Goal: Task Accomplishment & Management: Use online tool/utility

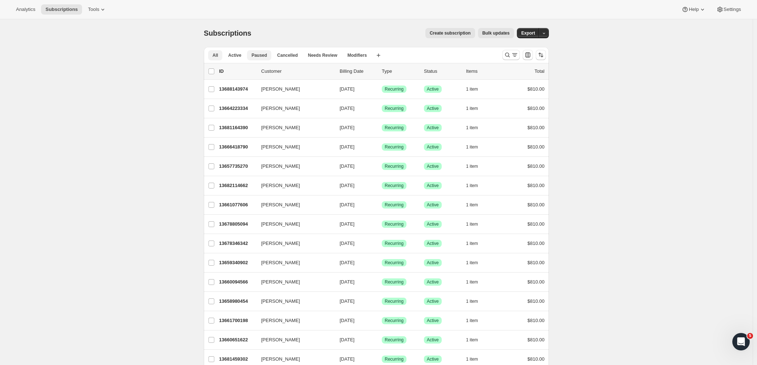
click at [270, 53] on button "Paused" at bounding box center [259, 55] width 24 height 10
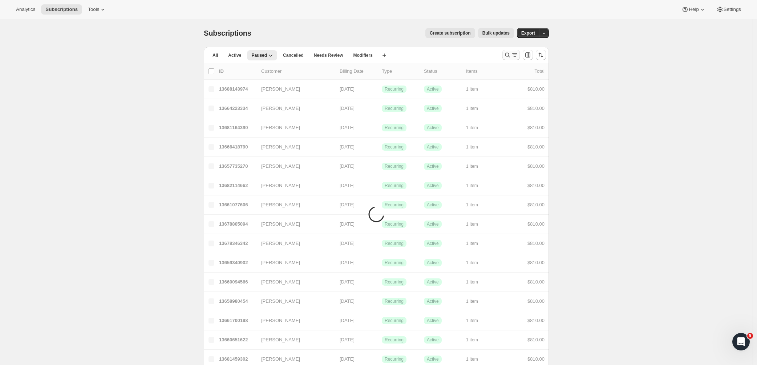
click at [511, 55] on icon "Search and filter results" at bounding box center [507, 54] width 7 height 7
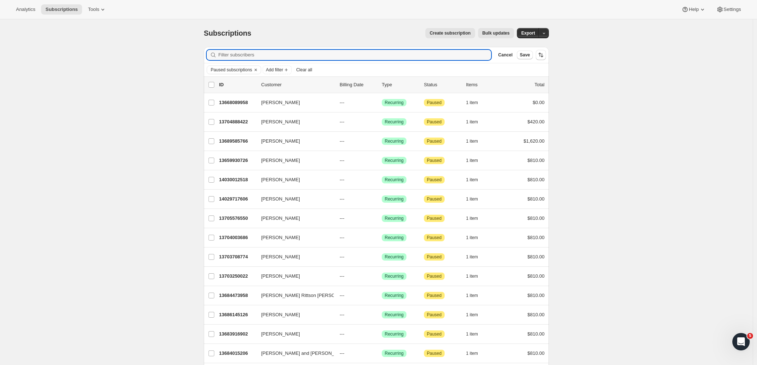
paste input "gareth@croys.net"
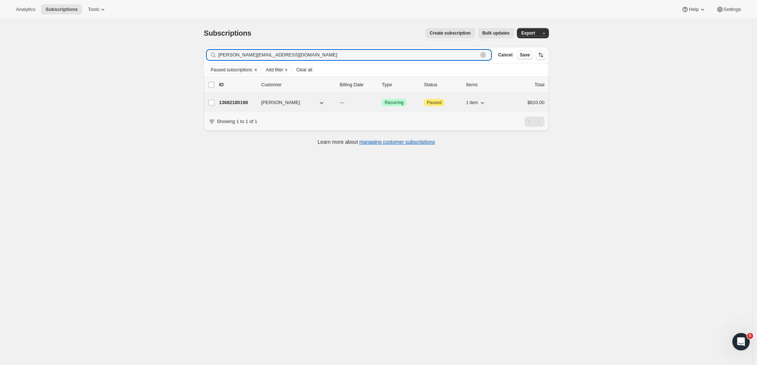
type input "gareth@croys.net"
click at [234, 101] on p "13682180198" at bounding box center [237, 102] width 36 height 7
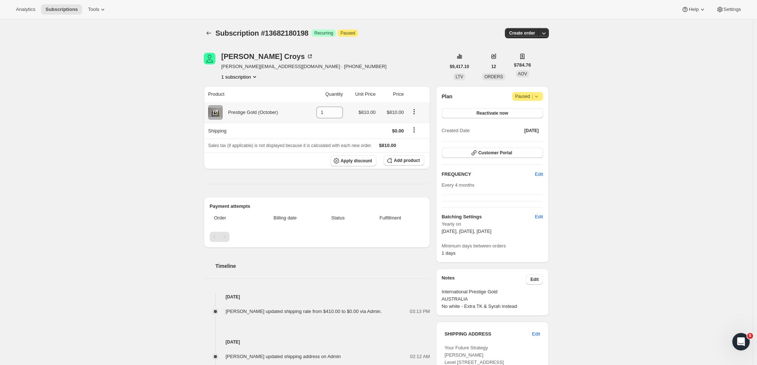
click at [417, 112] on icon "Product actions" at bounding box center [414, 111] width 7 height 7
click at [401, 164] on button "Add product" at bounding box center [404, 160] width 40 height 10
click at [375, 61] on div "Gareth Croys gareth@croys.net · +61422224458 1 subscription" at bounding box center [325, 67] width 242 height 28
click at [415, 132] on icon "Shipping actions" at bounding box center [414, 129] width 7 height 7
click at [409, 147] on span "Edit shipping rate" at bounding box center [416, 144] width 36 height 5
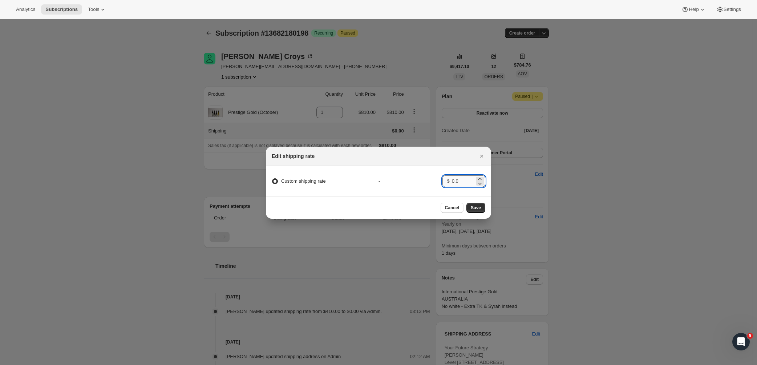
click at [464, 178] on input "0.0" at bounding box center [463, 181] width 23 height 12
drag, startPoint x: 465, startPoint y: 178, endPoint x: 442, endPoint y: 178, distance: 22.9
click at [442, 178] on div "Custom shipping rate - $ 0.0" at bounding box center [379, 181] width 228 height 19
click at [275, 179] on span ":rbn:" at bounding box center [275, 181] width 6 height 6
click at [273, 178] on input "Custom shipping rate" at bounding box center [272, 178] width 0 height 0
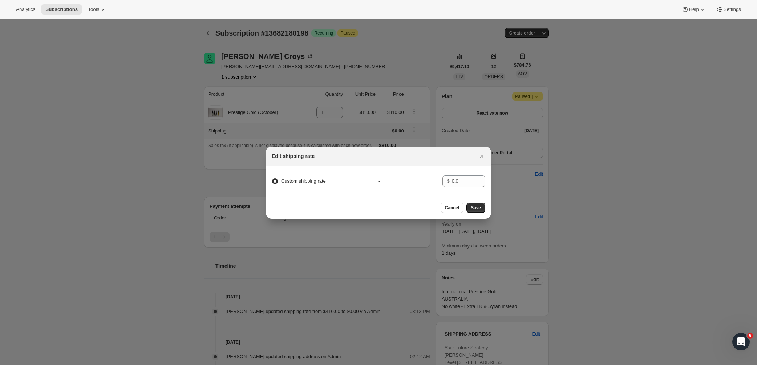
click at [275, 179] on span ":rbn:" at bounding box center [275, 181] width 6 height 6
click at [273, 178] on input "Custom shipping rate" at bounding box center [272, 178] width 0 height 0
click at [275, 179] on span ":rbn:" at bounding box center [275, 181] width 6 height 6
click at [273, 178] on input "Custom shipping rate" at bounding box center [272, 178] width 0 height 0
drag, startPoint x: 471, startPoint y: 177, endPoint x: 442, endPoint y: 179, distance: 29.2
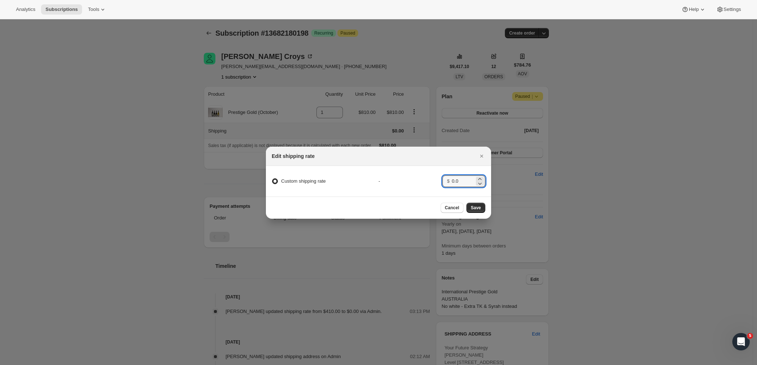
click at [442, 179] on div "Custom shipping rate - $ 0.0" at bounding box center [379, 181] width 228 height 19
click at [459, 205] on button "Cancel" at bounding box center [452, 207] width 23 height 10
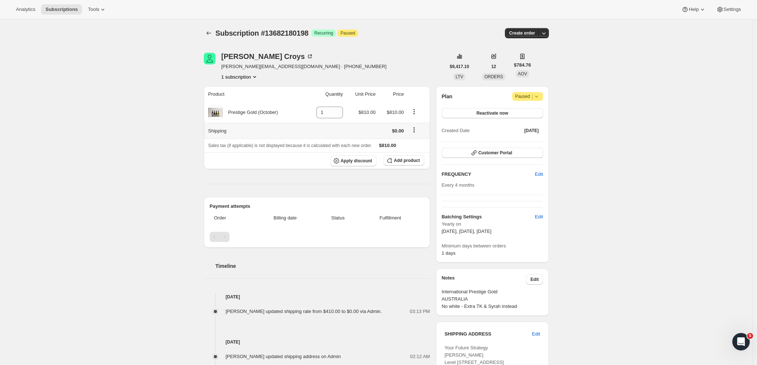
click at [415, 132] on icon "Shipping actions" at bounding box center [414, 129] width 7 height 7
click at [419, 142] on span "Edit shipping rate" at bounding box center [416, 144] width 36 height 5
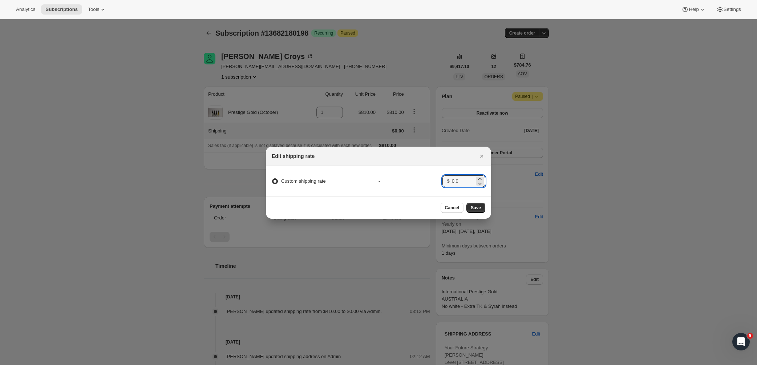
drag, startPoint x: 462, startPoint y: 177, endPoint x: 439, endPoint y: 177, distance: 22.9
click at [439, 177] on div "Custom shipping rate - $ 0.0" at bounding box center [379, 181] width 228 height 19
type input "2"
type input "404.93"
click at [477, 210] on span "Save" at bounding box center [476, 208] width 10 height 6
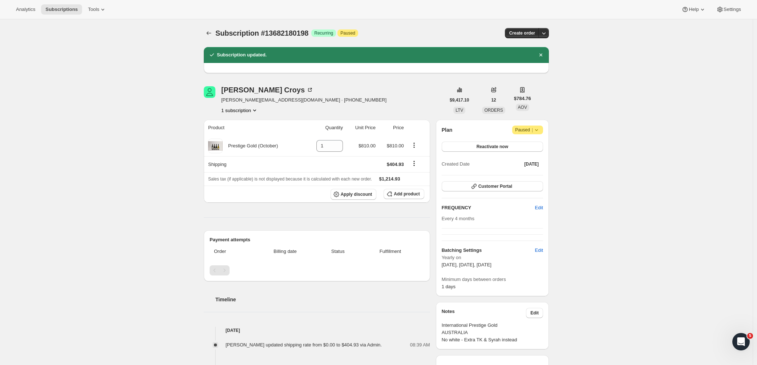
click at [600, 246] on div "Subscription #13682180198. This page is ready Subscription #13682180198 Success…" at bounding box center [376, 309] width 753 height 581
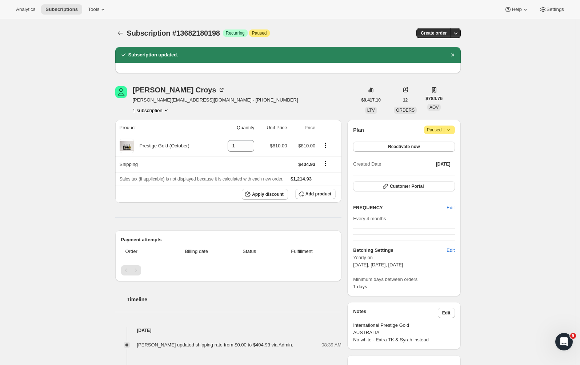
click at [484, 125] on div "Subscription #13682180198. This page is ready Subscription #13682180198 Success…" at bounding box center [287, 309] width 575 height 581
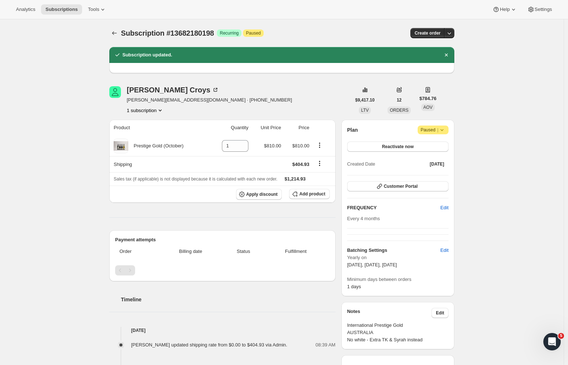
click at [526, 186] on div "Subscription #13682180198. This page is ready Subscription #13682180198 Success…" at bounding box center [282, 309] width 564 height 581
click at [245, 143] on icon at bounding box center [243, 143] width 7 height 7
click at [241, 147] on icon at bounding box center [239, 147] width 7 height 7
type input "1"
click at [284, 97] on div "Gareth Croys gareth@croys.net · +61422224458 1 subscription" at bounding box center [230, 100] width 242 height 28
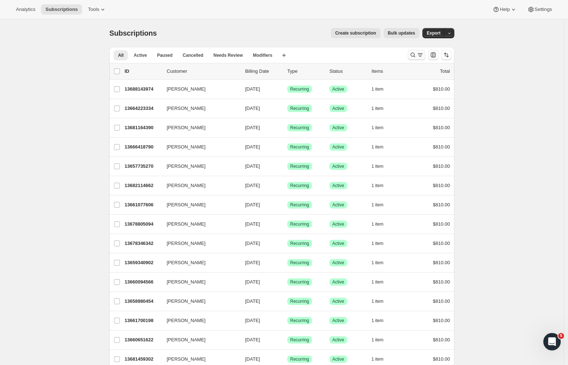
click at [423, 55] on icon "Search and filter results" at bounding box center [420, 54] width 7 height 7
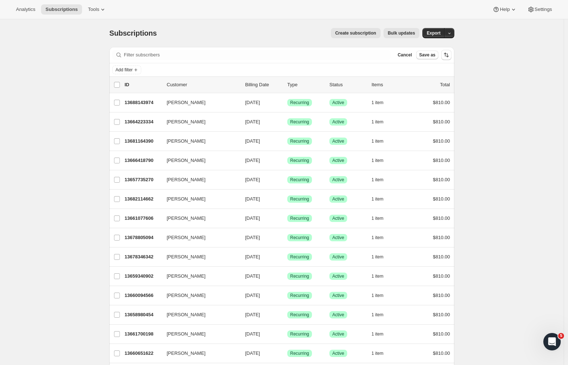
click at [353, 33] on span "Create subscription" at bounding box center [355, 33] width 41 height 6
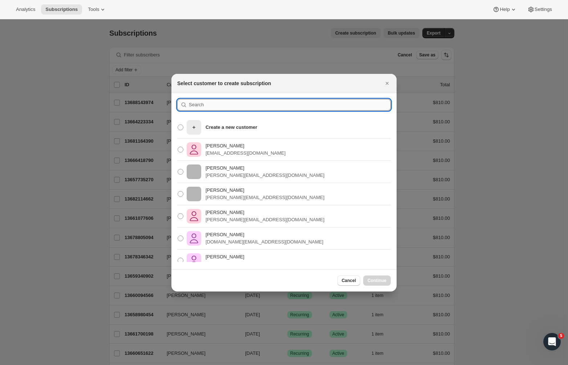
click at [214, 110] on input ":rc:" at bounding box center [290, 105] width 202 height 12
paste input "Drori Medical Ltd"
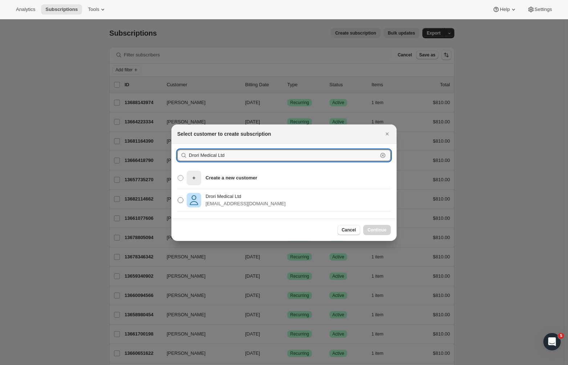
type input "Drori Medical Ltd"
click at [179, 201] on span ":rc:" at bounding box center [181, 200] width 6 height 6
click at [178, 197] on input "Drori Medical Ltd adidrori10@gmail.com" at bounding box center [178, 197] width 0 height 0
radio input "true"
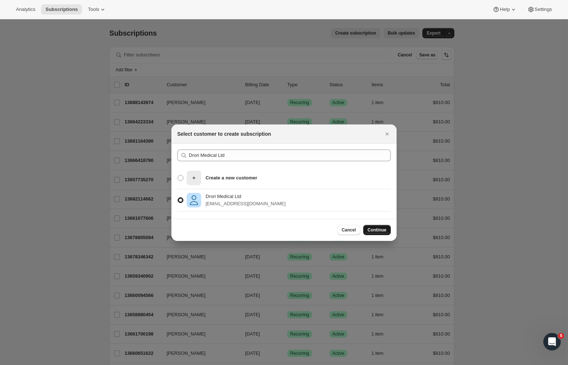
click at [372, 228] on span "Continue" at bounding box center [377, 230] width 19 height 6
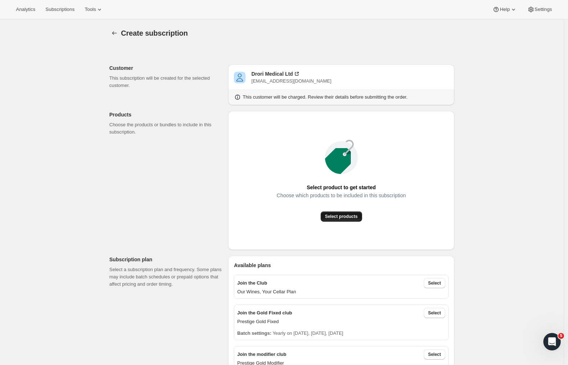
click at [336, 217] on span "Select products" at bounding box center [341, 216] width 33 height 6
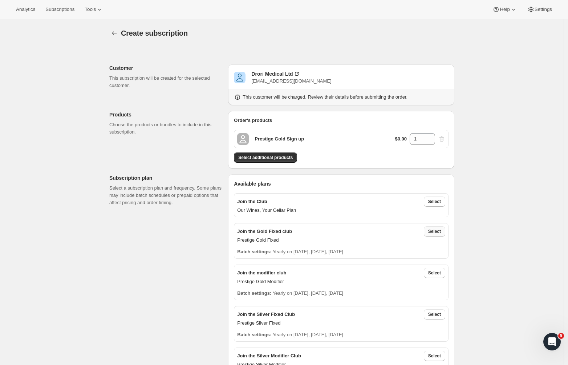
click at [435, 233] on span "Select" at bounding box center [435, 231] width 13 height 6
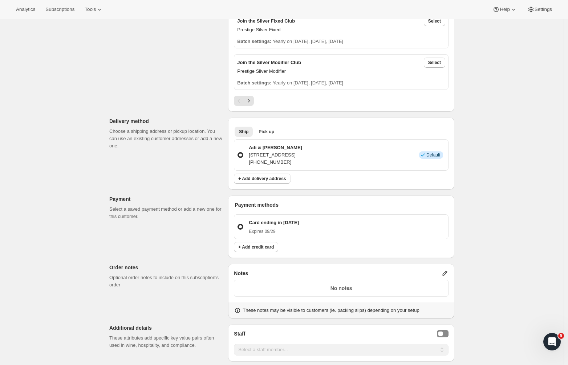
scroll to position [377, 0]
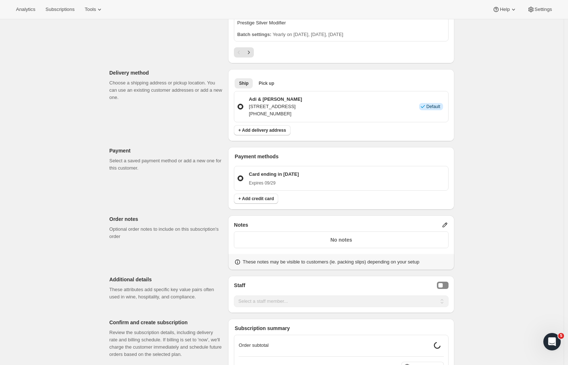
click at [273, 108] on p "35 Whakatomo Place, Havelock North, HKB, 4130, New Zealand" at bounding box center [275, 106] width 53 height 7
click at [238, 104] on input "Adi & Ariel Drori 35 Whakatomo Place, Havelock North, HKB, 4130, New Zealand +6…" at bounding box center [238, 104] width 0 height 0
click at [521, 158] on div "Create subscription. This page is ready Create subscription Customer This subsc…" at bounding box center [282, 92] width 564 height 898
click at [284, 176] on p "Card ending in 1000" at bounding box center [274, 173] width 50 height 7
click at [238, 176] on input "Card ending in 1000 Expires 09/29" at bounding box center [238, 175] width 0 height 0
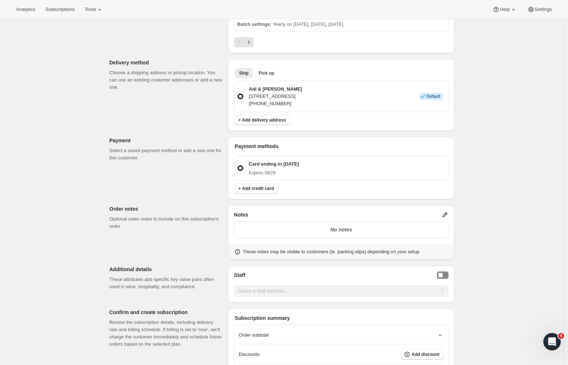
scroll to position [412, 0]
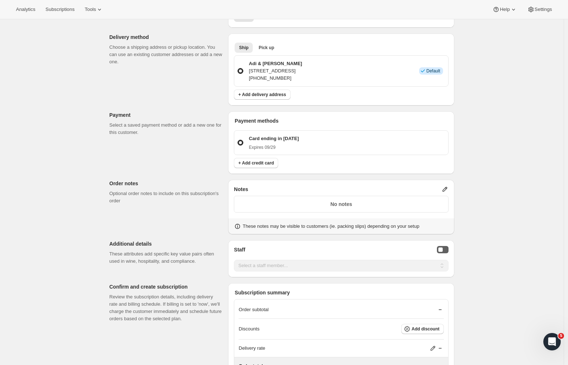
click at [444, 246] on button "Staff Selector" at bounding box center [443, 249] width 12 height 7
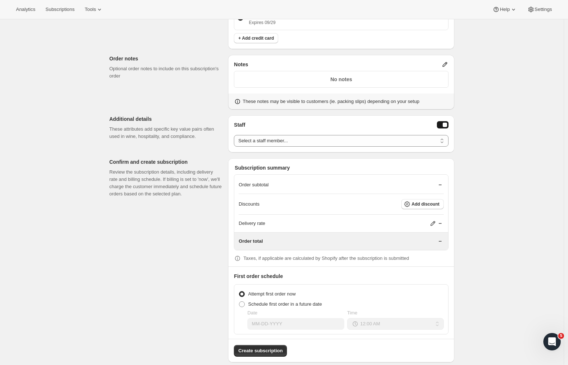
scroll to position [545, 0]
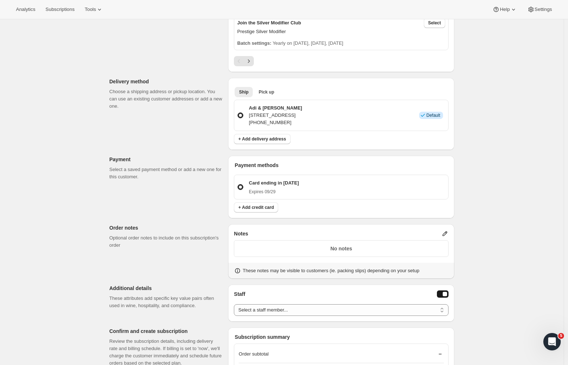
scroll to position [546, 0]
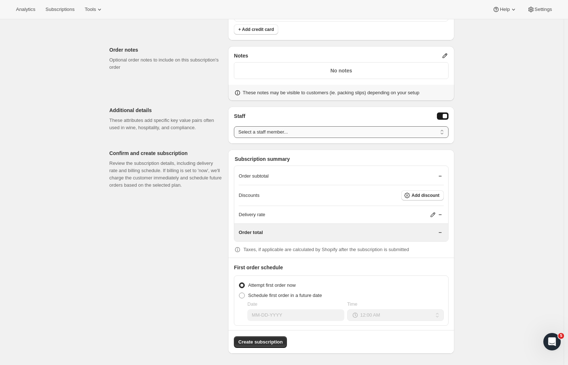
select select "associate-0"
click at [265, 343] on span "Create subscription" at bounding box center [260, 341] width 44 height 7
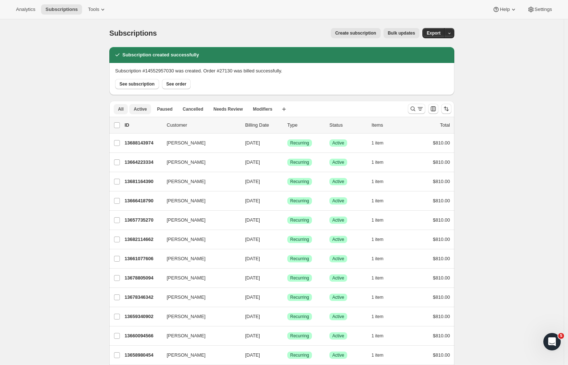
click at [146, 111] on span "Active" at bounding box center [140, 109] width 13 height 6
click at [417, 112] on icon "Search and filter results" at bounding box center [413, 108] width 7 height 7
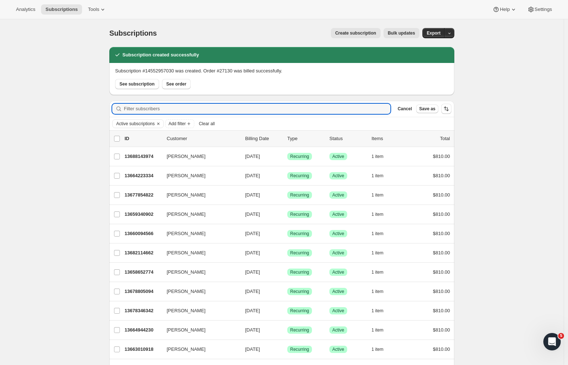
paste input "Drori Medical Ltd"
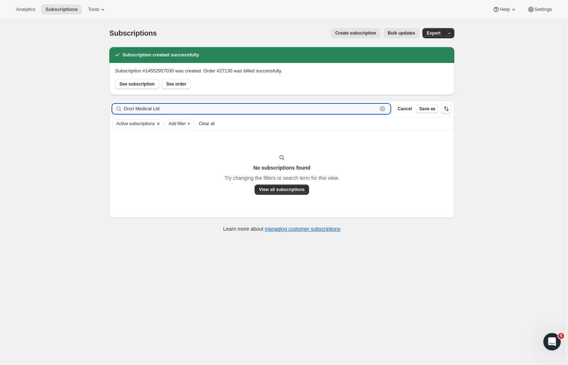
type input "Drori Medical Ltd"
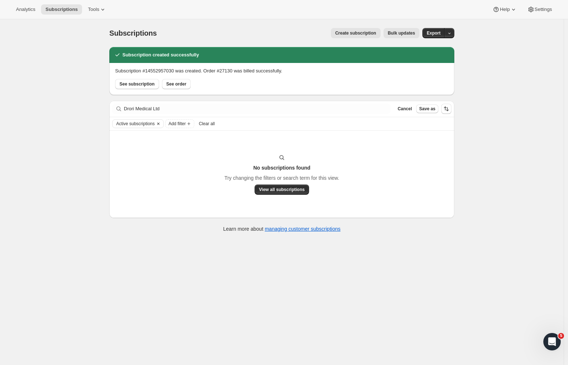
click at [161, 124] on icon "Clear" at bounding box center [159, 124] width 6 height 6
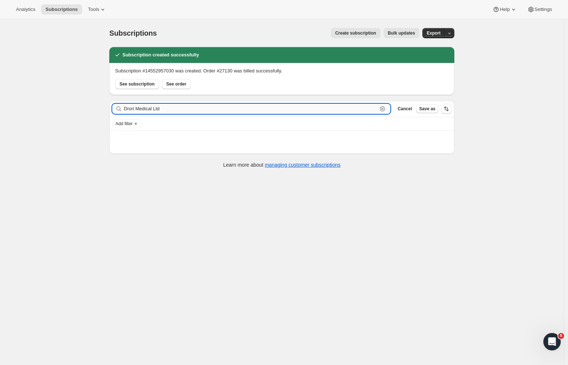
click at [172, 105] on input "Drori Medical Ltd" at bounding box center [251, 109] width 254 height 10
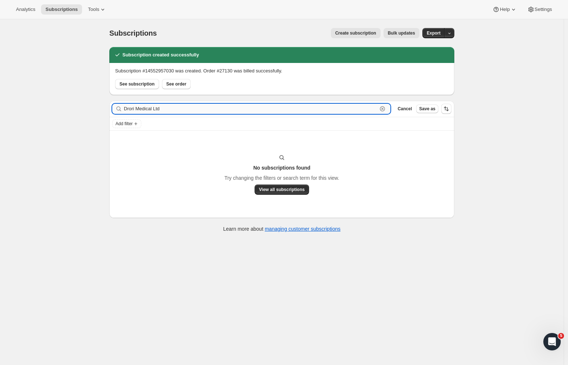
click at [172, 107] on input "Drori Medical Ltd" at bounding box center [251, 109] width 254 height 10
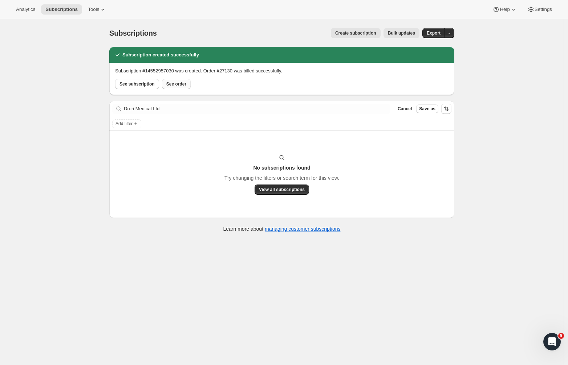
click at [185, 84] on span "See order" at bounding box center [176, 84] width 20 height 6
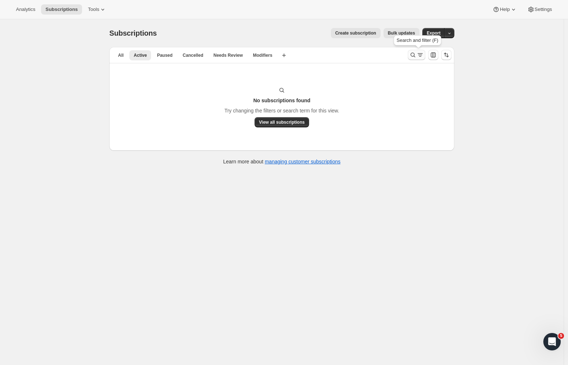
click at [416, 57] on icon "Search and filter results" at bounding box center [413, 54] width 7 height 7
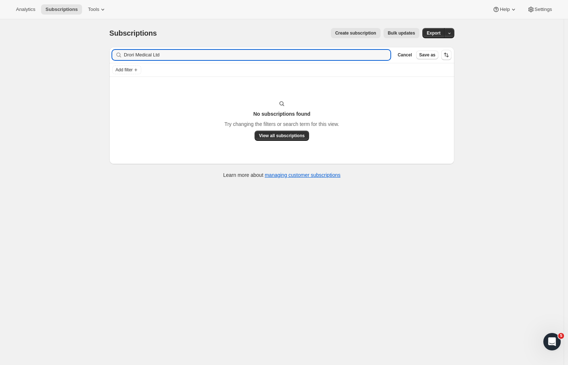
drag, startPoint x: 180, startPoint y: 53, endPoint x: 82, endPoint y: 55, distance: 97.8
click at [83, 55] on div "Subscriptions. This page is ready Subscriptions Create subscription Bulk update…" at bounding box center [282, 201] width 564 height 365
click at [67, 132] on div "Subscriptions. This page is ready Subscriptions Create subscription Bulk update…" at bounding box center [282, 201] width 564 height 365
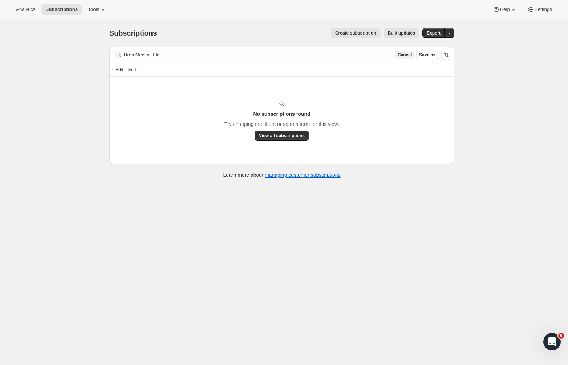
click at [404, 51] on button "Cancel" at bounding box center [405, 55] width 20 height 9
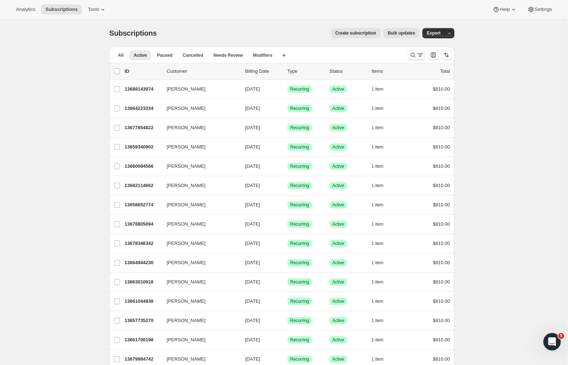
click at [426, 53] on button "Search and filter results" at bounding box center [416, 55] width 17 height 10
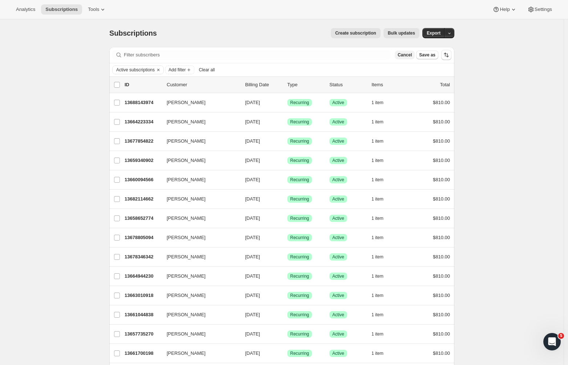
click at [412, 55] on span "Cancel" at bounding box center [405, 55] width 14 height 6
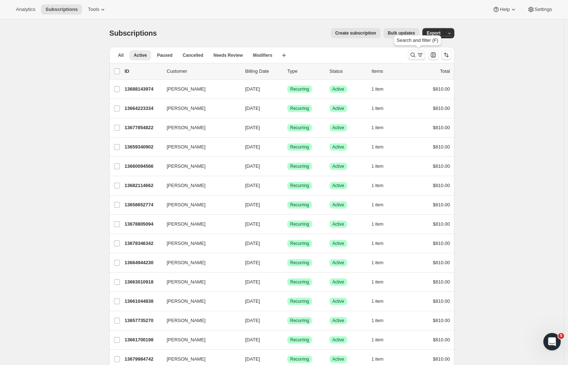
click at [417, 57] on icon "Search and filter results" at bounding box center [413, 54] width 7 height 7
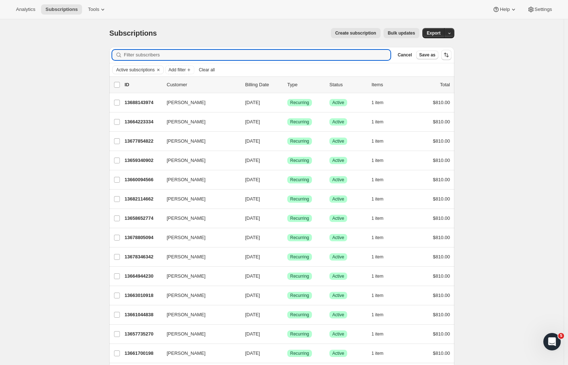
type input "[DATE]"
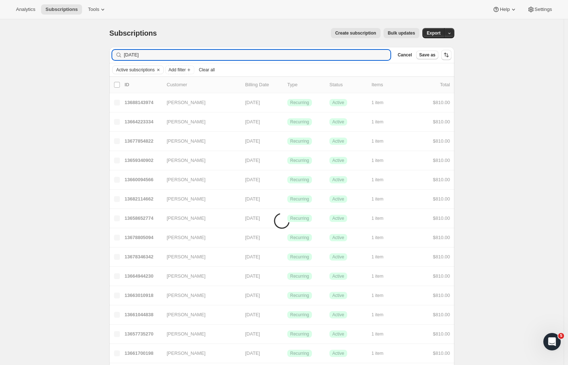
drag, startPoint x: 164, startPoint y: 56, endPoint x: 76, endPoint y: 56, distance: 87.2
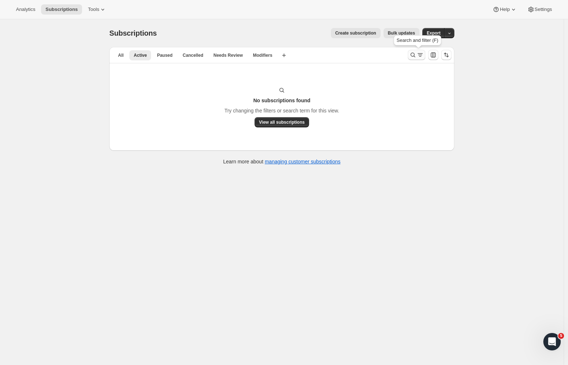
click at [415, 52] on icon "Search and filter results" at bounding box center [413, 54] width 7 height 7
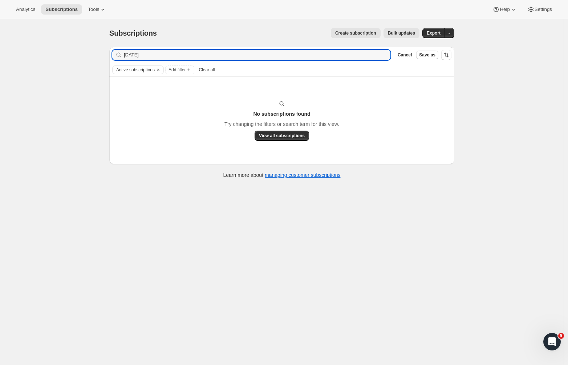
click at [172, 48] on div "Filter subscribers [DATE] Clear Cancel Save as" at bounding box center [281, 55] width 345 height 16
click at [170, 51] on input "[DATE]" at bounding box center [251, 55] width 254 height 10
drag, startPoint x: 169, startPoint y: 52, endPoint x: 116, endPoint y: 51, distance: 53.4
click at [116, 51] on div "[DATE] Clear" at bounding box center [251, 55] width 278 height 10
paste input "Drori"
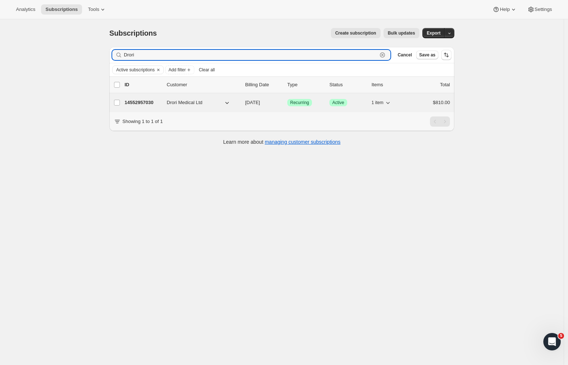
type input "Drori"
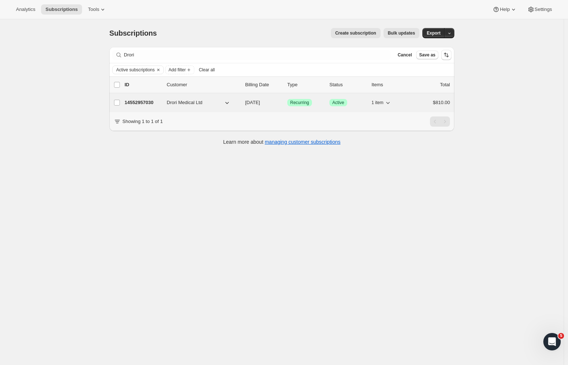
click at [142, 104] on p "14552957030" at bounding box center [143, 102] width 36 height 7
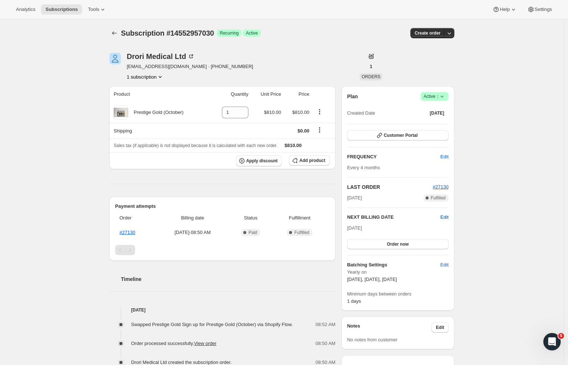
click at [445, 218] on span "Edit" at bounding box center [445, 216] width 8 height 7
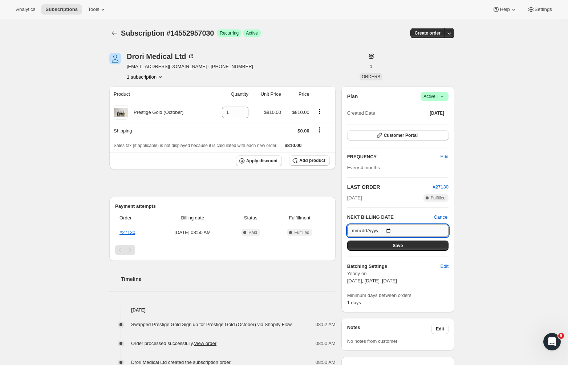
click at [409, 228] on input "[DATE]" at bounding box center [397, 230] width 101 height 12
click at [492, 259] on div "Subscription #14552957030. This page is ready Subscription #14552957030 Success…" at bounding box center [282, 304] width 564 height 571
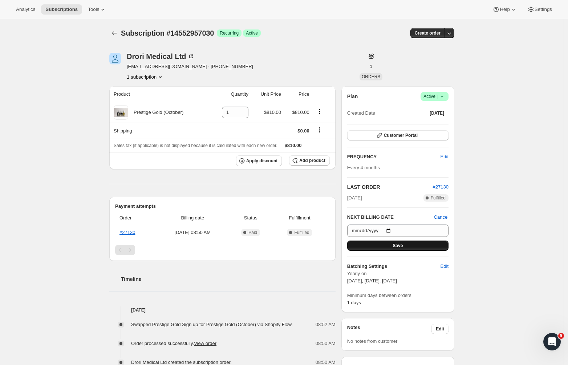
click at [414, 247] on button "Save" at bounding box center [397, 245] width 101 height 10
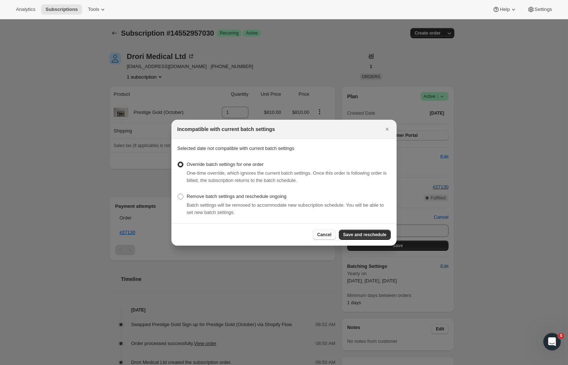
click at [329, 236] on span "Cancel" at bounding box center [324, 235] width 14 height 6
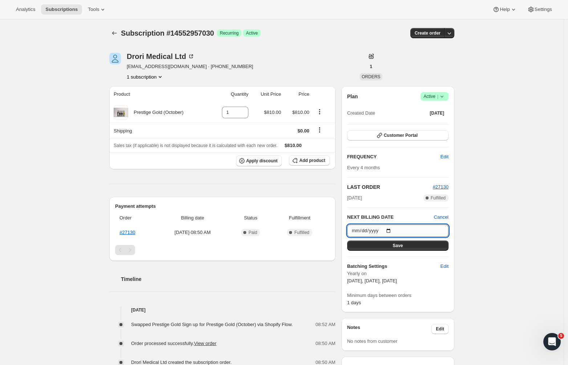
click at [386, 236] on input "[DATE]" at bounding box center [397, 230] width 101 height 12
type input "[DATE]"
click at [493, 232] on div "Subscription #14552957030. This page is ready Subscription #14552957030 Success…" at bounding box center [282, 304] width 564 height 571
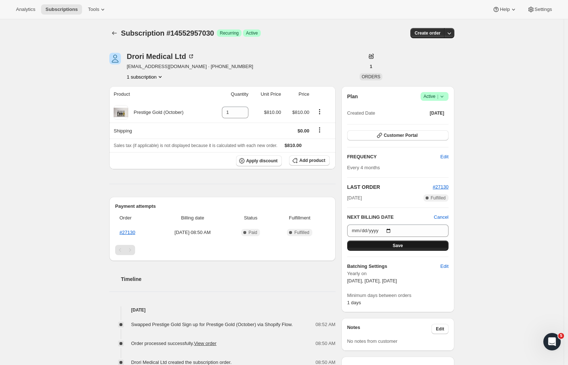
click at [422, 244] on button "Save" at bounding box center [397, 245] width 101 height 10
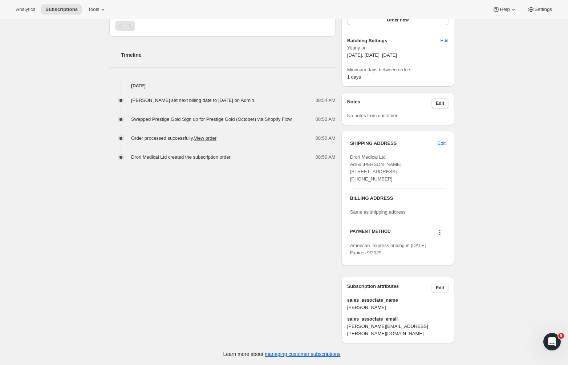
scroll to position [8, 0]
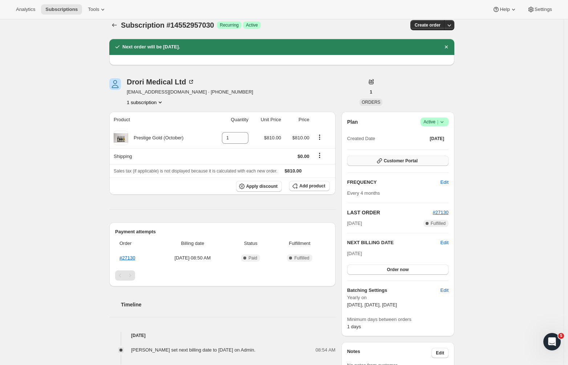
click at [399, 158] on span "Customer Portal" at bounding box center [401, 161] width 34 height 6
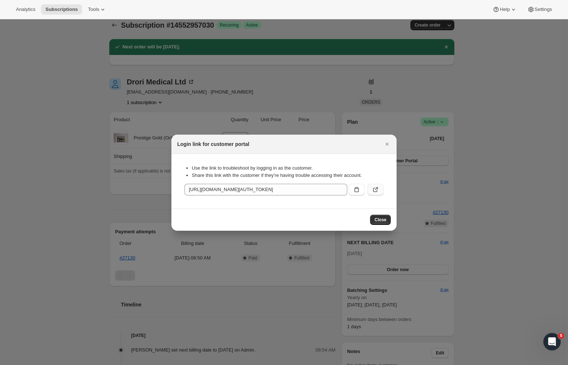
click at [371, 190] on button ":r5f:" at bounding box center [376, 190] width 16 height 12
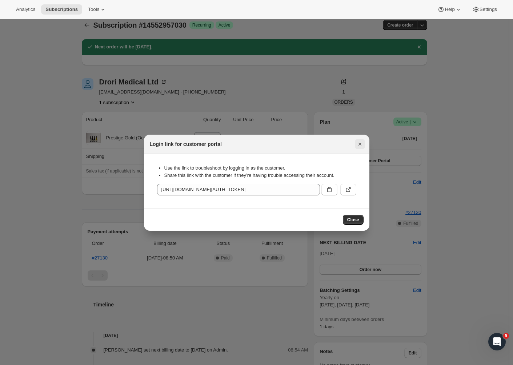
click at [357, 145] on icon "Close" at bounding box center [359, 143] width 7 height 7
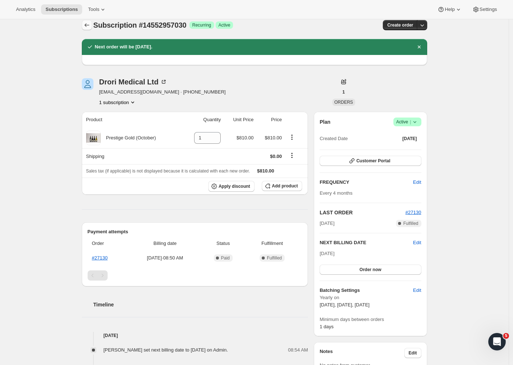
click at [89, 28] on icon "Subscriptions" at bounding box center [86, 24] width 7 height 7
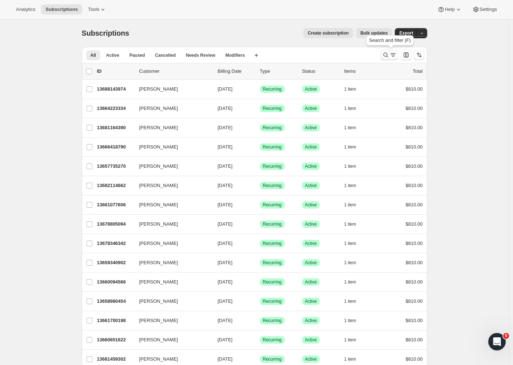
click at [388, 56] on icon "Search and filter results" at bounding box center [385, 54] width 7 height 7
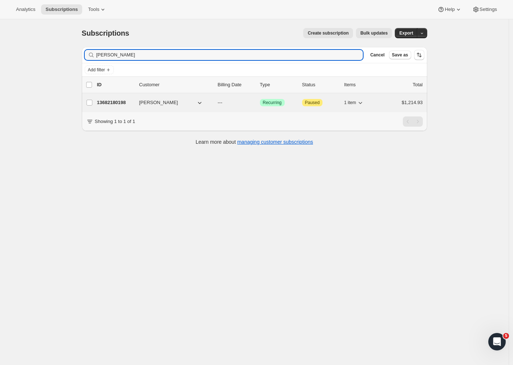
type input "gareth cr"
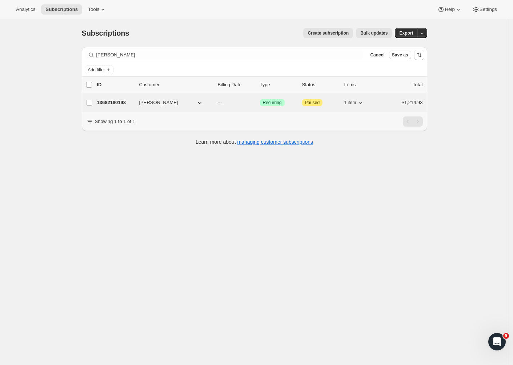
click at [121, 103] on p "13682180198" at bounding box center [115, 102] width 36 height 7
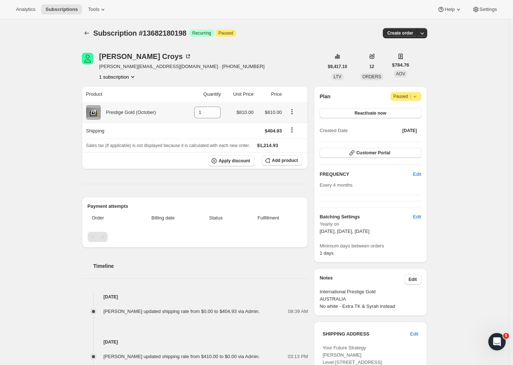
click at [293, 113] on icon "Product actions" at bounding box center [292, 113] width 1 height 1
click at [268, 195] on div "Product Quantity Unit Price Price Prestige Gold (October) 1 $810.00 $810.00 Shi…" at bounding box center [195, 290] width 226 height 409
click at [283, 159] on span "Add product" at bounding box center [285, 160] width 26 height 6
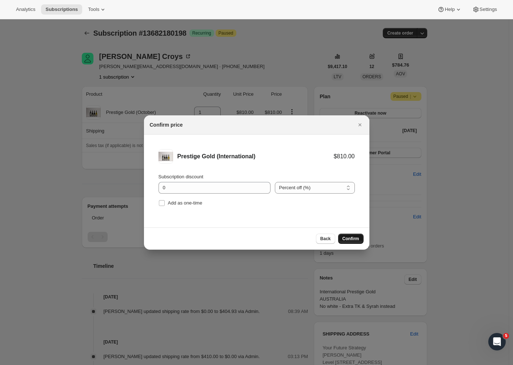
click at [353, 239] on span "Confirm" at bounding box center [350, 239] width 17 height 6
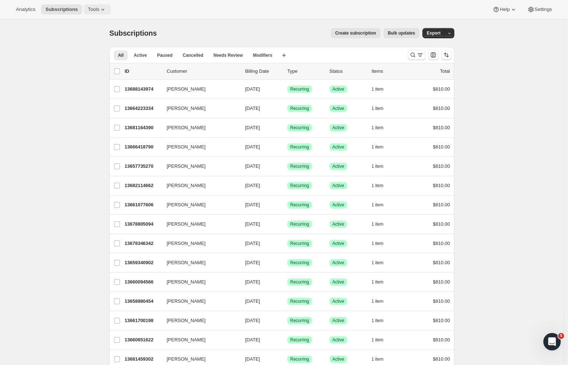
click at [99, 9] on icon at bounding box center [102, 9] width 7 height 7
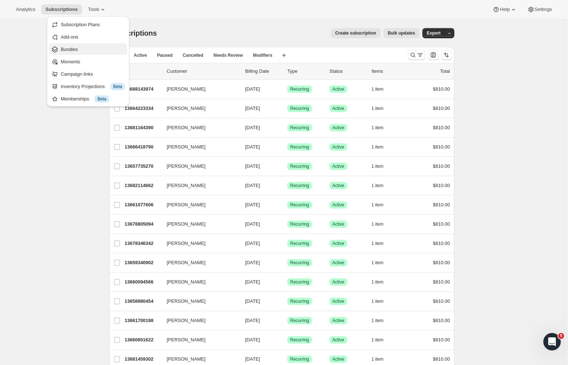
click at [73, 51] on span "Bundles" at bounding box center [69, 49] width 17 height 5
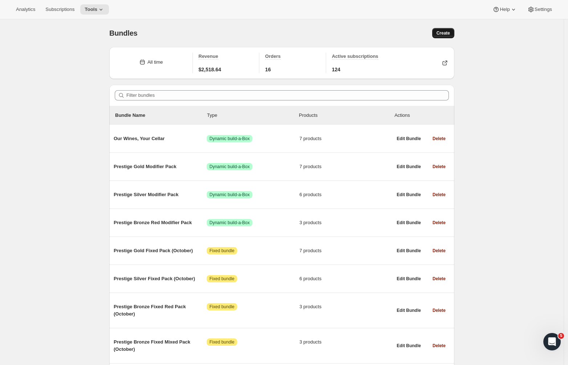
click at [450, 32] on span "Create" at bounding box center [443, 33] width 13 height 6
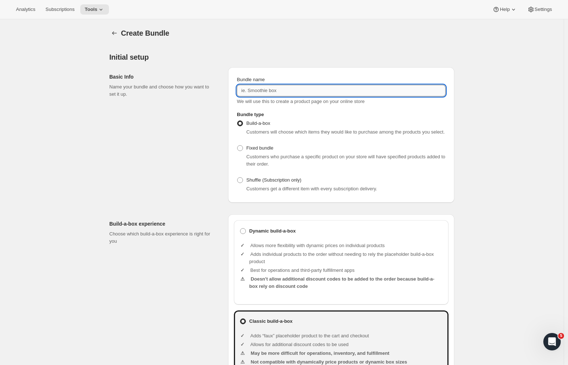
click at [264, 87] on input "Bundle name" at bounding box center [341, 91] width 209 height 12
click at [280, 89] on input "Prestige Gold Interational" at bounding box center [341, 91] width 209 height 12
type input "Prestige Gold International"
click at [243, 151] on span at bounding box center [240, 148] width 6 height 6
click at [238, 145] on input "Fixed bundle" at bounding box center [237, 145] width 0 height 0
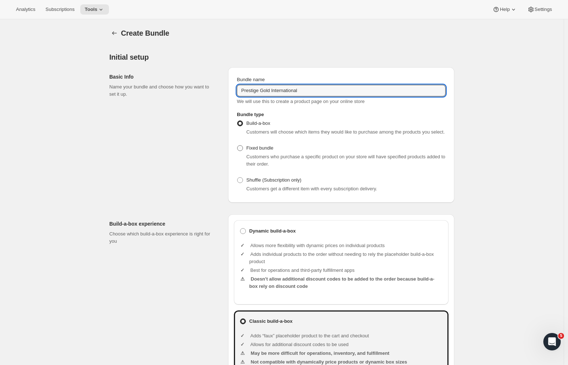
radio input "true"
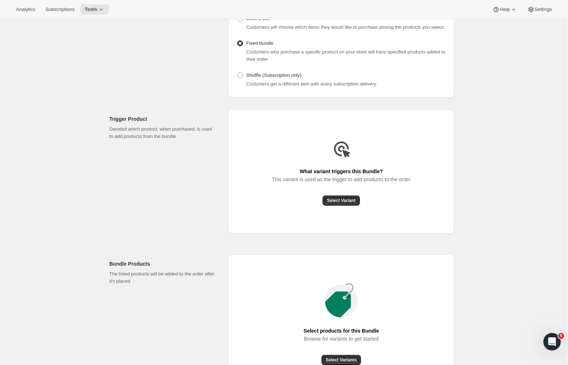
scroll to position [172, 0]
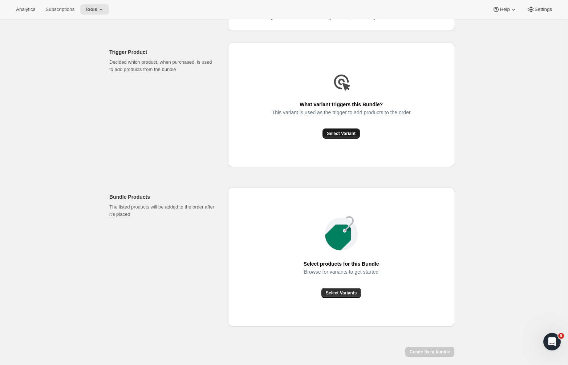
click at [342, 136] on span "Select Variant" at bounding box center [341, 133] width 29 height 6
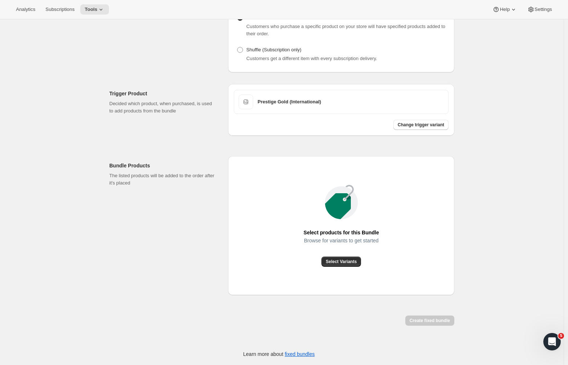
scroll to position [137, 0]
click at [341, 261] on span "Select Variants" at bounding box center [341, 261] width 31 height 6
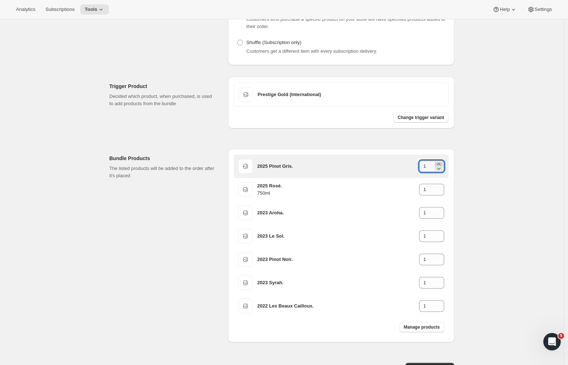
click at [442, 168] on icon at bounding box center [438, 163] width 7 height 7
type input "2"
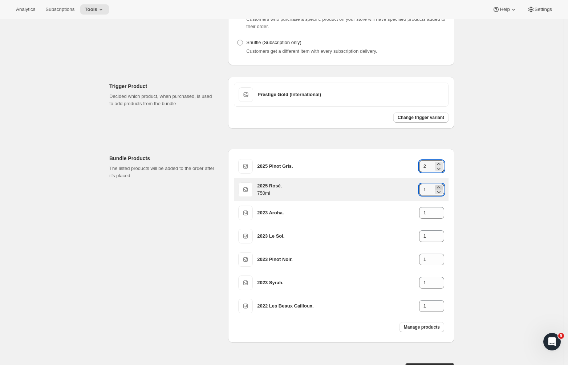
click at [442, 191] on icon at bounding box center [438, 187] width 7 height 7
type input "2"
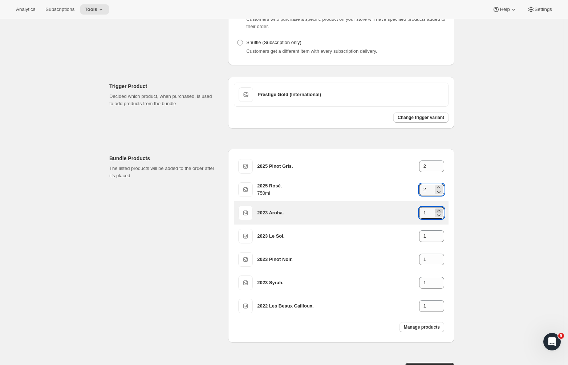
click at [442, 214] on icon at bounding box center [438, 210] width 7 height 7
type input "2"
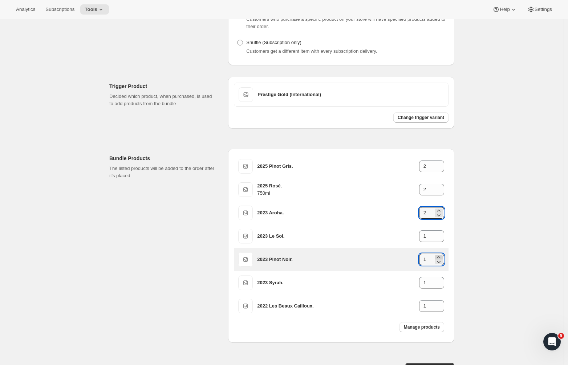
click at [442, 261] on icon at bounding box center [438, 256] width 7 height 7
type input "2"
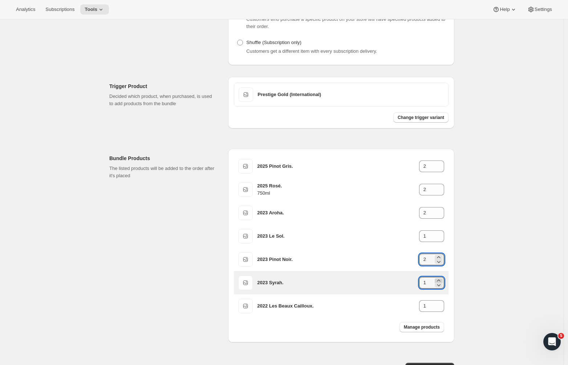
click at [441, 281] on icon at bounding box center [438, 280] width 3 height 2
type input "2"
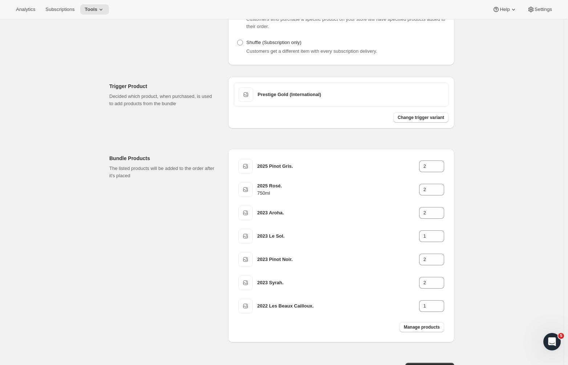
click at [506, 206] on div "Create Bundle. This page is ready Create Bundle Initial setup Basic Info Name y…" at bounding box center [282, 147] width 564 height 530
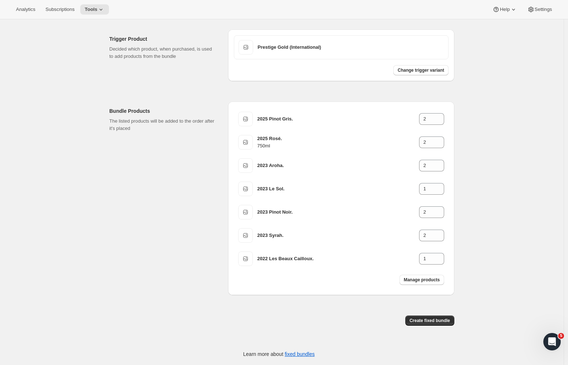
scroll to position [192, 0]
click at [414, 320] on span "Create fixed bundle" at bounding box center [430, 320] width 40 height 6
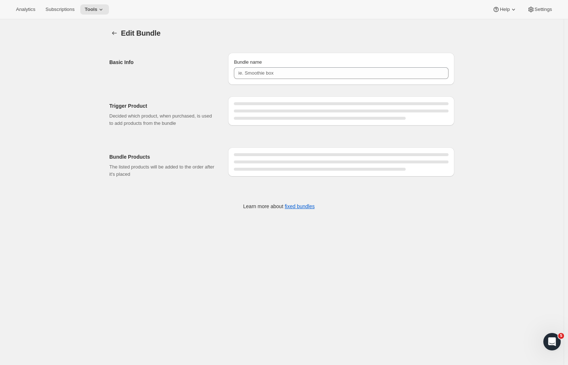
type input "Prestige Gold International"
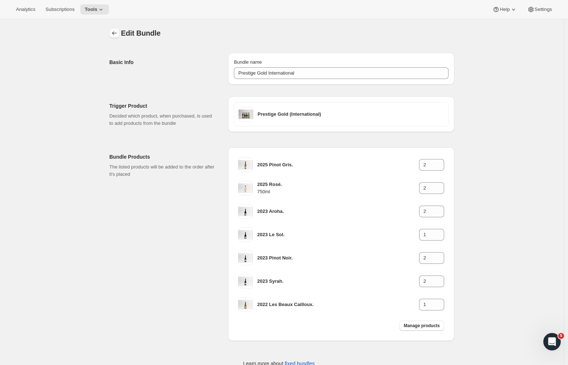
click at [117, 33] on icon "Bundles" at bounding box center [114, 33] width 5 height 4
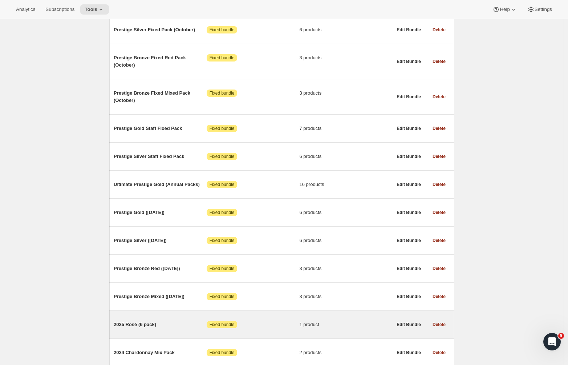
scroll to position [308, 0]
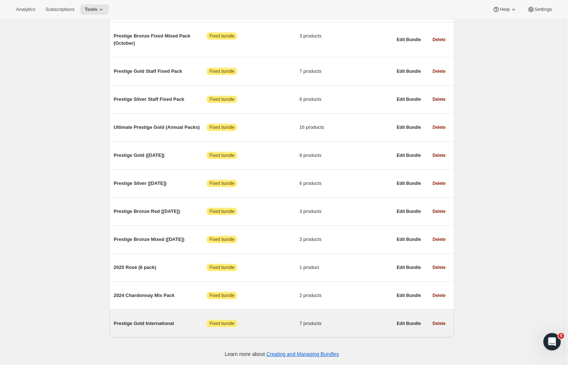
click at [160, 314] on div "Prestige Gold International Attention Fixed bundle 7 products Edit Bundle Delete" at bounding box center [281, 323] width 345 height 28
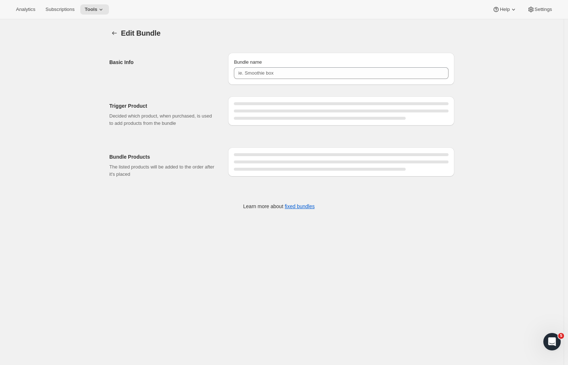
type input "Prestige Gold International"
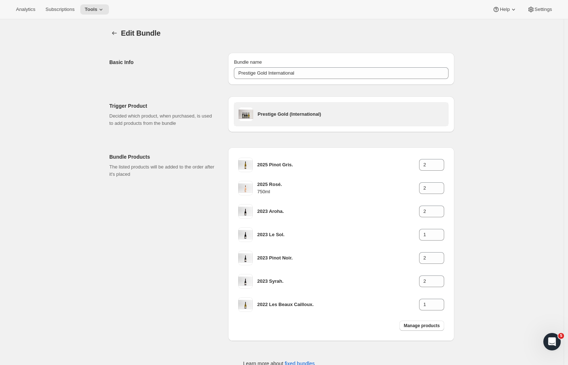
click at [335, 115] on h3 "Prestige Gold (International)" at bounding box center [351, 113] width 186 height 7
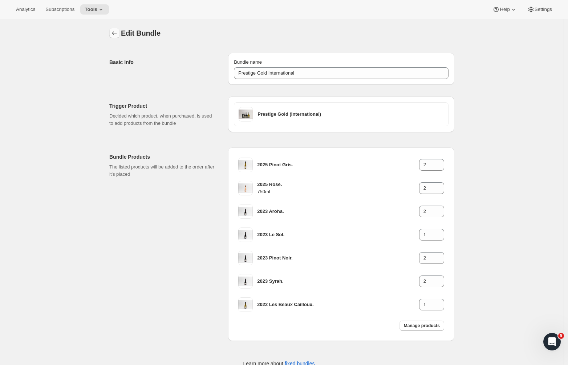
click at [118, 33] on icon "Bundles" at bounding box center [114, 32] width 7 height 7
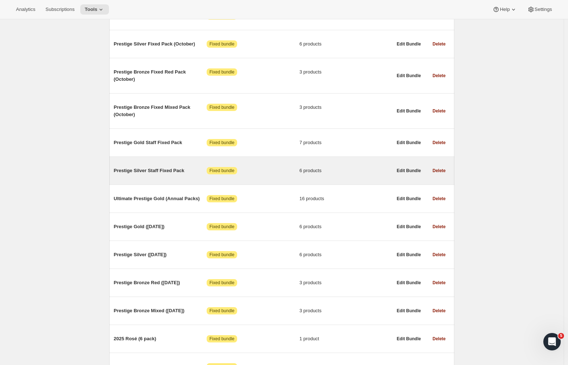
scroll to position [312, 0]
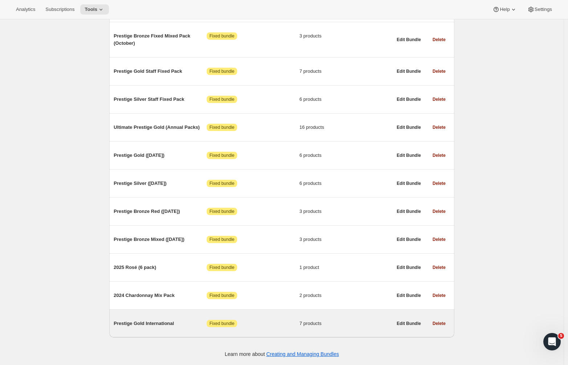
drag, startPoint x: 442, startPoint y: 322, endPoint x: 439, endPoint y: 317, distance: 6.2
click at [442, 322] on span "Delete" at bounding box center [439, 323] width 13 height 6
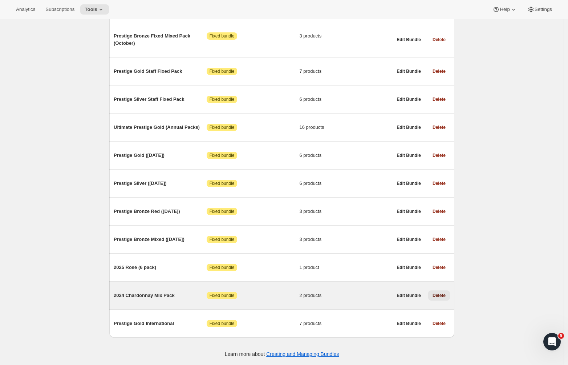
scroll to position [283, 0]
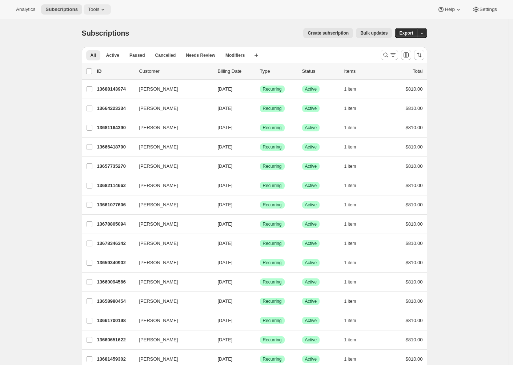
click at [99, 9] on icon at bounding box center [102, 9] width 7 height 7
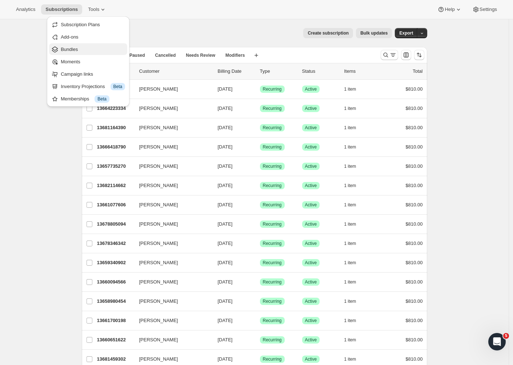
click at [78, 49] on span "Bundles" at bounding box center [69, 49] width 17 height 5
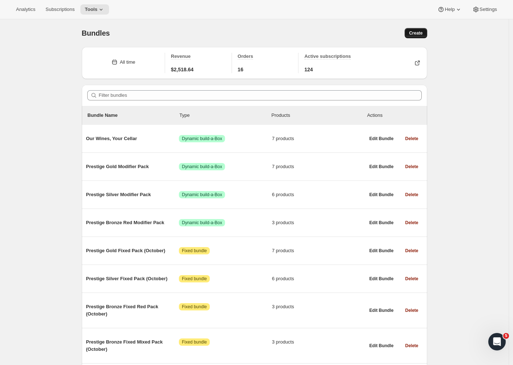
drag, startPoint x: 289, startPoint y: 45, endPoint x: 421, endPoint y: 34, distance: 131.7
click at [421, 35] on span "Create" at bounding box center [415, 33] width 13 height 6
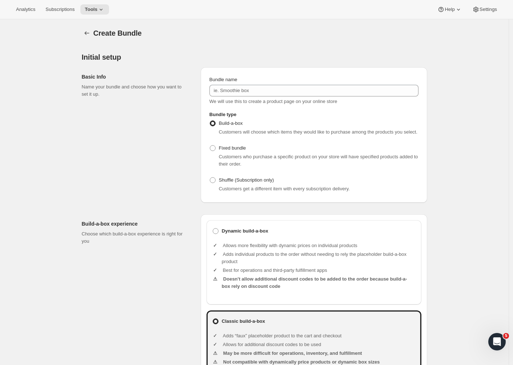
click at [421, 34] on div "Create Bundle" at bounding box center [260, 33] width 334 height 10
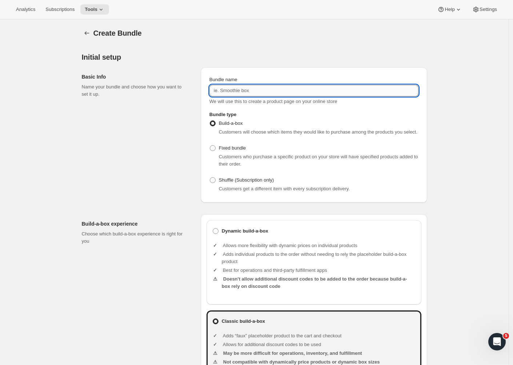
click at [280, 89] on input "Bundle name" at bounding box center [313, 91] width 209 height 12
type input "Prestige Gold (International)"
click at [215, 151] on span at bounding box center [213, 148] width 6 height 6
click at [210, 145] on input "Fixed bundle" at bounding box center [210, 145] width 0 height 0
radio input "true"
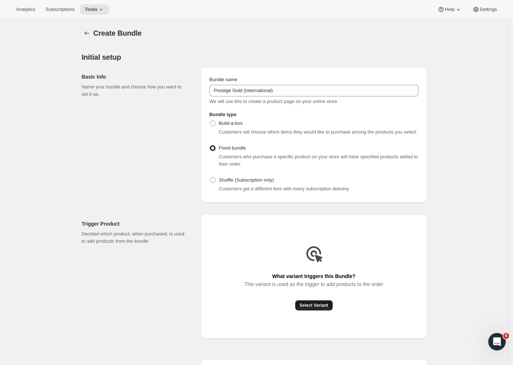
click at [307, 308] on span "Select Variant" at bounding box center [314, 305] width 29 height 6
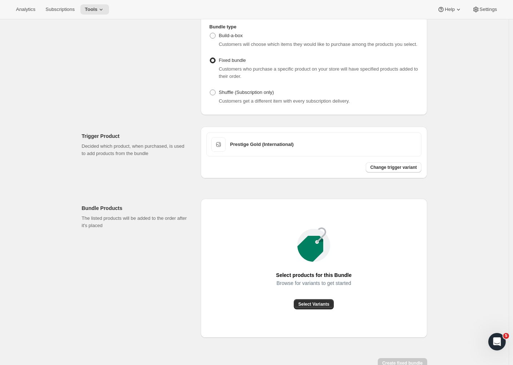
scroll to position [137, 0]
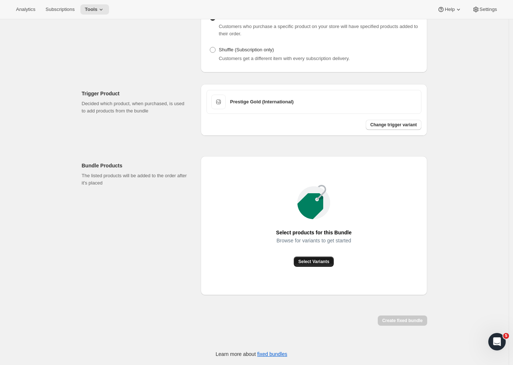
click at [318, 260] on span "Select Variants" at bounding box center [313, 261] width 31 height 6
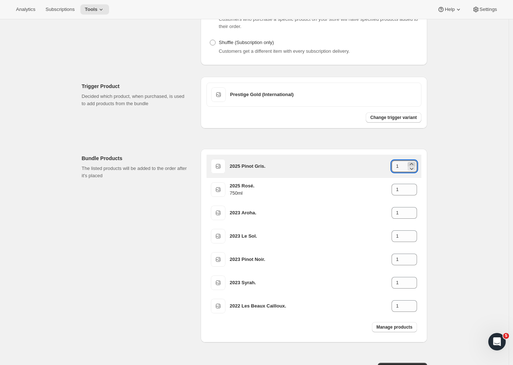
click at [413, 165] on icon at bounding box center [411, 164] width 3 height 2
type input "2"
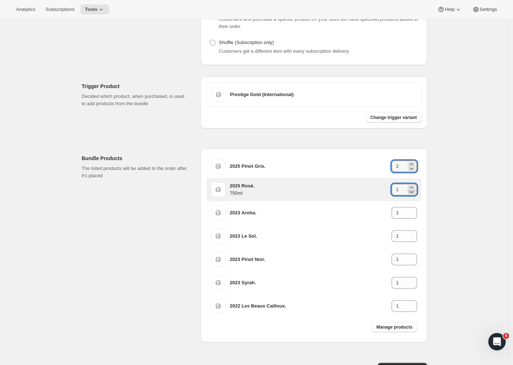
drag, startPoint x: 413, startPoint y: 194, endPoint x: 412, endPoint y: 198, distance: 3.9
click at [413, 191] on icon at bounding box center [411, 187] width 7 height 7
type input "2"
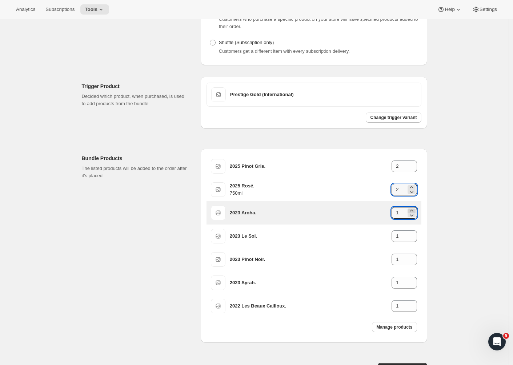
click at [413, 214] on icon at bounding box center [411, 210] width 7 height 7
type input "2"
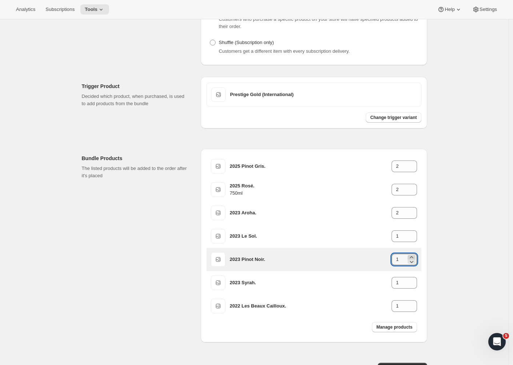
click at [413, 261] on icon at bounding box center [411, 256] width 7 height 7
type input "2"
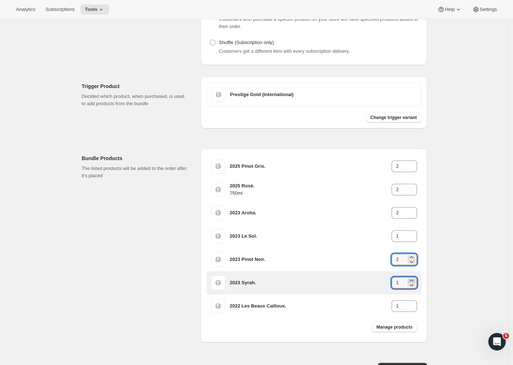
click at [412, 284] on icon at bounding box center [411, 280] width 7 height 7
type input "2"
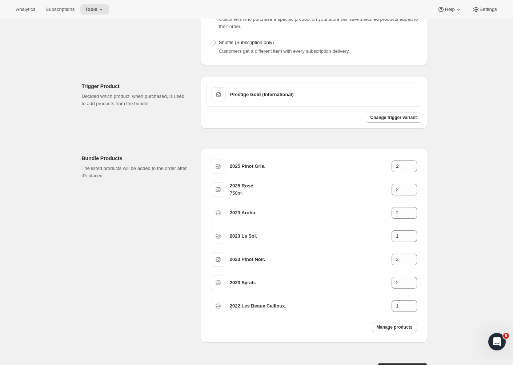
click at [450, 303] on div "Create Bundle. This page is ready Create Bundle Initial setup Basic Info Name y…" at bounding box center [254, 147] width 509 height 530
click at [445, 230] on div "Create Bundle. This page is ready Create Bundle Initial setup Basic Info Name y…" at bounding box center [254, 147] width 509 height 530
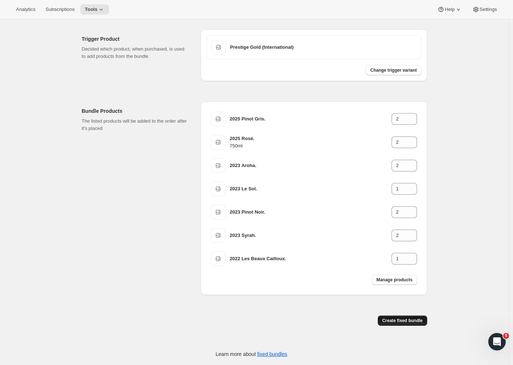
click at [391, 318] on span "Create fixed bundle" at bounding box center [402, 320] width 40 height 6
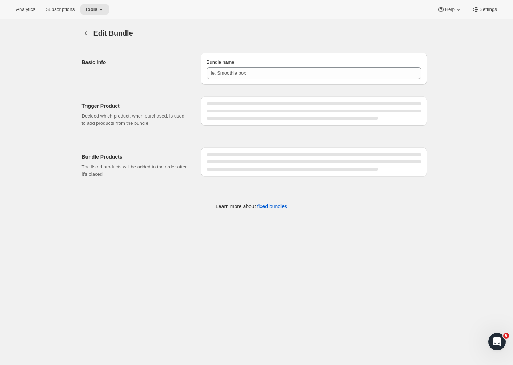
type input "Prestige Gold (International)"
